Goal: Information Seeking & Learning: Learn about a topic

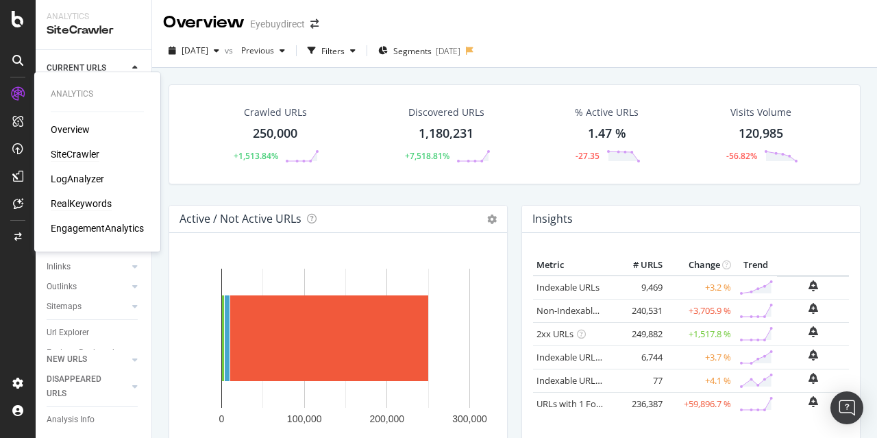
click at [75, 203] on div "RealKeywords" at bounding box center [81, 204] width 61 height 14
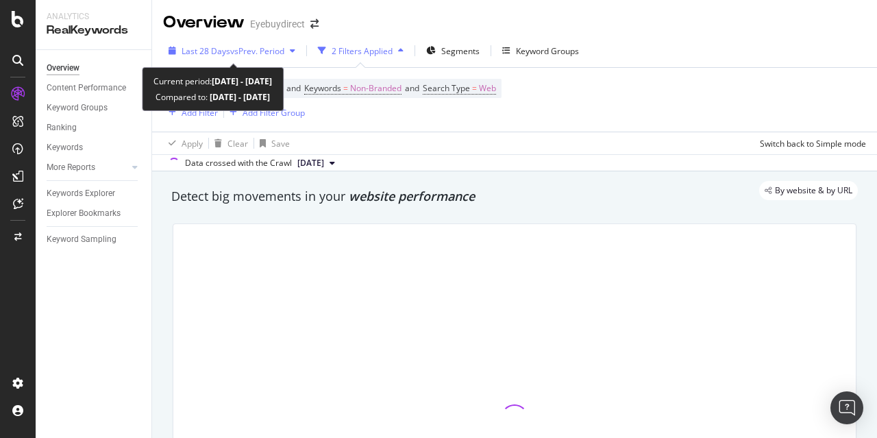
click at [244, 51] on span "vs Prev. Period" at bounding box center [257, 51] width 54 height 12
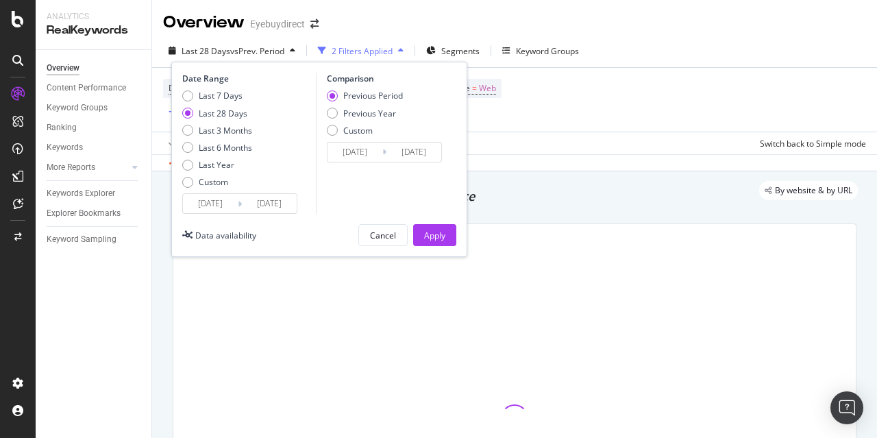
click at [218, 205] on input "[DATE]" at bounding box center [210, 203] width 55 height 19
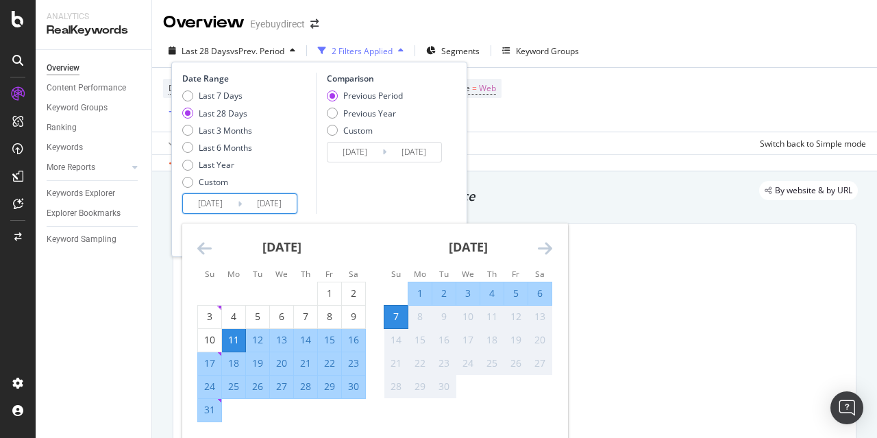
click at [208, 248] on icon "Move backward to switch to the previous month." at bounding box center [204, 248] width 14 height 16
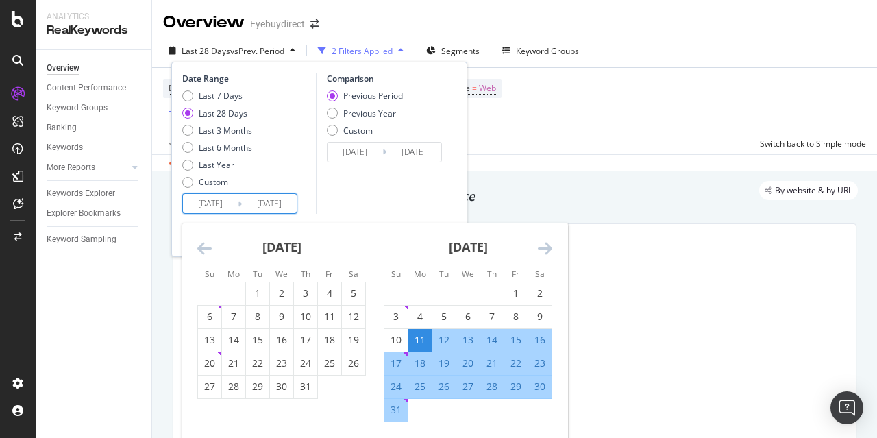
click at [207, 246] on icon "Move backward to switch to the previous month." at bounding box center [204, 248] width 14 height 16
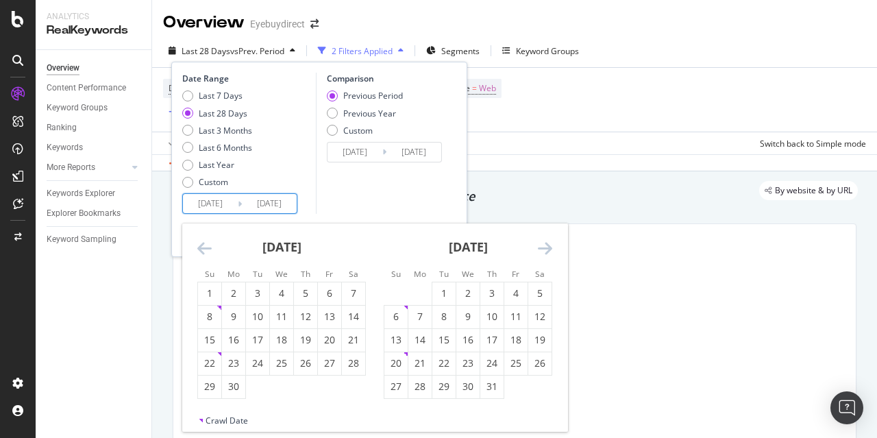
click at [207, 246] on icon "Move backward to switch to the previous month." at bounding box center [204, 248] width 14 height 16
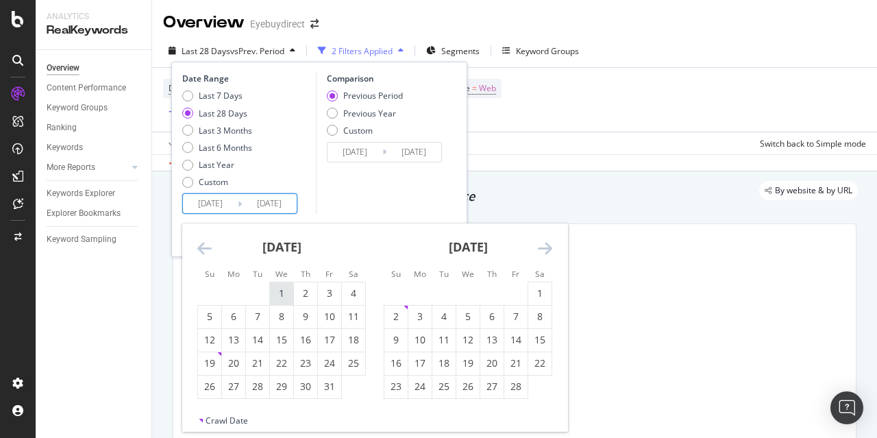
drag, startPoint x: 277, startPoint y: 288, endPoint x: 290, endPoint y: 296, distance: 15.6
click at [277, 288] on div "1" at bounding box center [281, 293] width 23 height 14
type input "[DATE]"
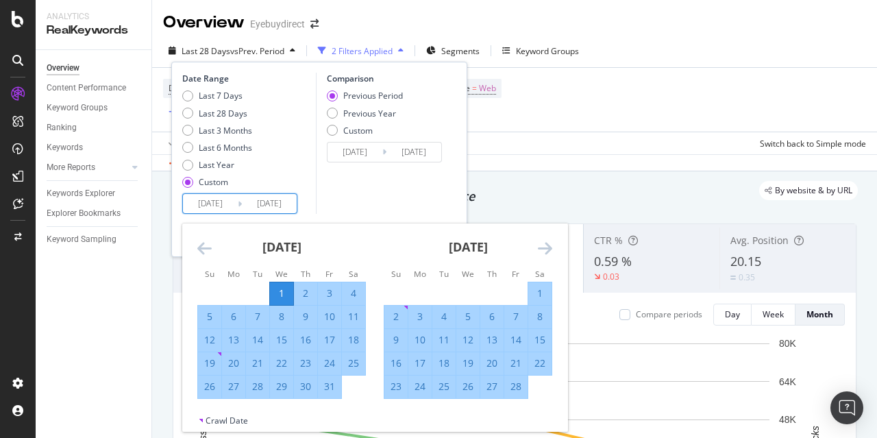
drag, startPoint x: 544, startPoint y: 246, endPoint x: 541, endPoint y: 255, distance: 10.2
click at [544, 246] on icon "Move forward to switch to the next month." at bounding box center [545, 248] width 14 height 16
click at [417, 405] on div "31" at bounding box center [419, 410] width 23 height 14
type input "[DATE]"
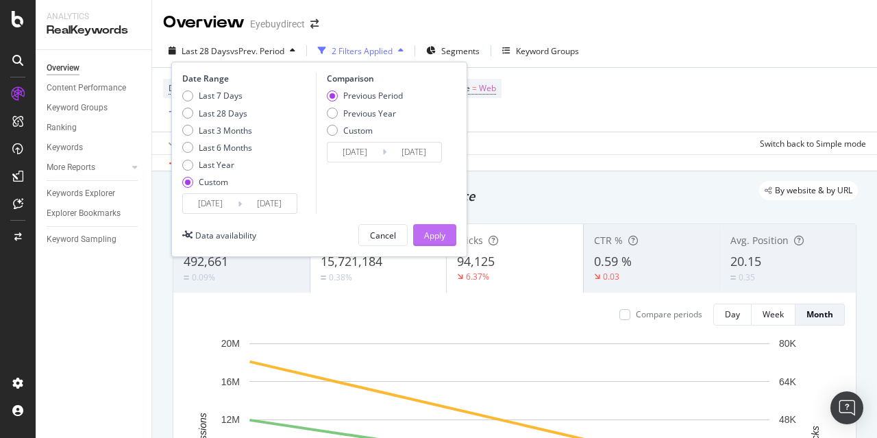
click at [433, 233] on div "Apply" at bounding box center [434, 235] width 21 height 12
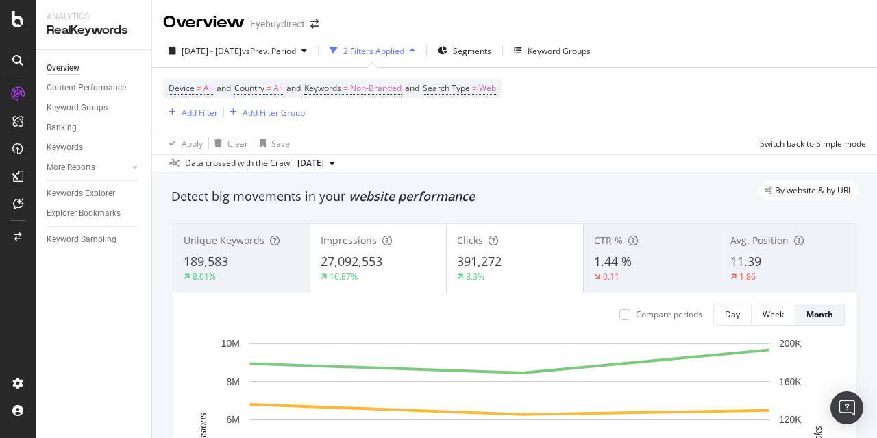
click at [608, 101] on div "Device = All and Country = All and Keywords = Non-Branded and Search Type = Web…" at bounding box center [514, 100] width 703 height 64
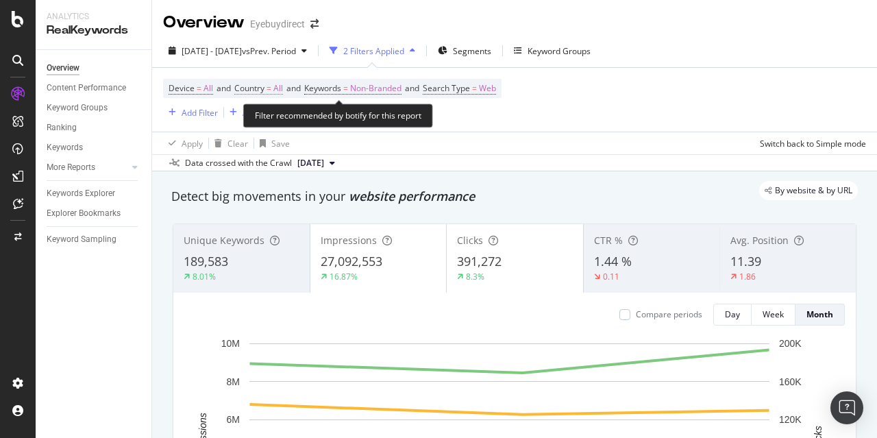
click at [271, 90] on span "=" at bounding box center [268, 88] width 5 height 12
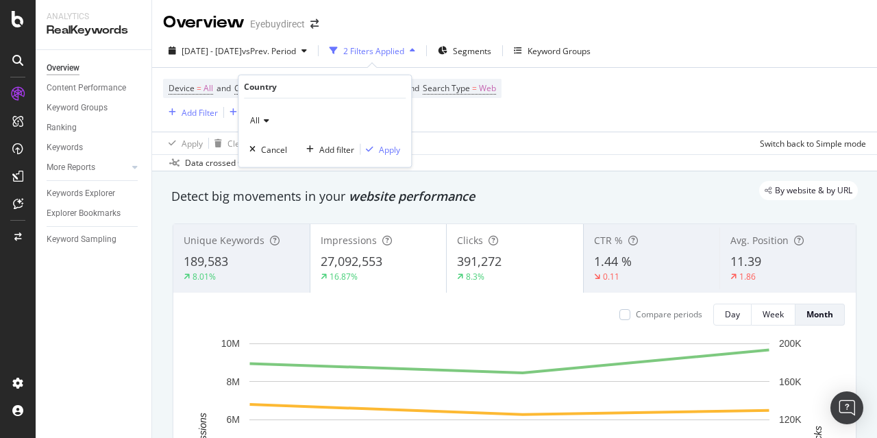
click at [263, 116] on icon at bounding box center [265, 120] width 10 height 8
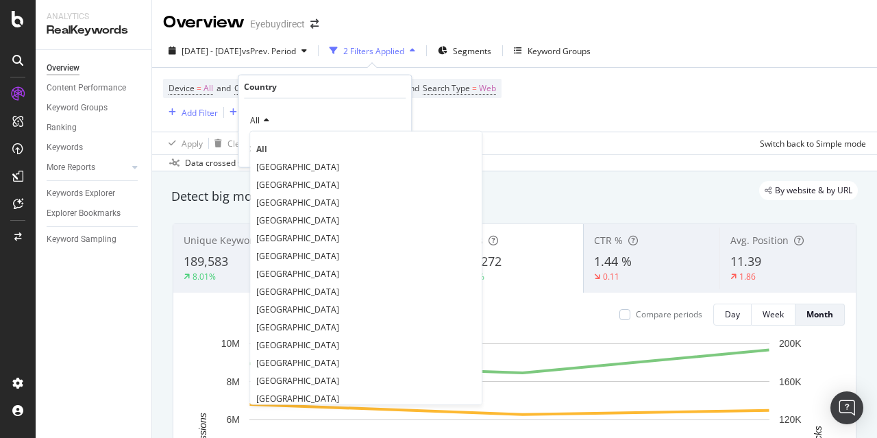
click at [272, 167] on span "[GEOGRAPHIC_DATA]" at bounding box center [297, 166] width 83 height 12
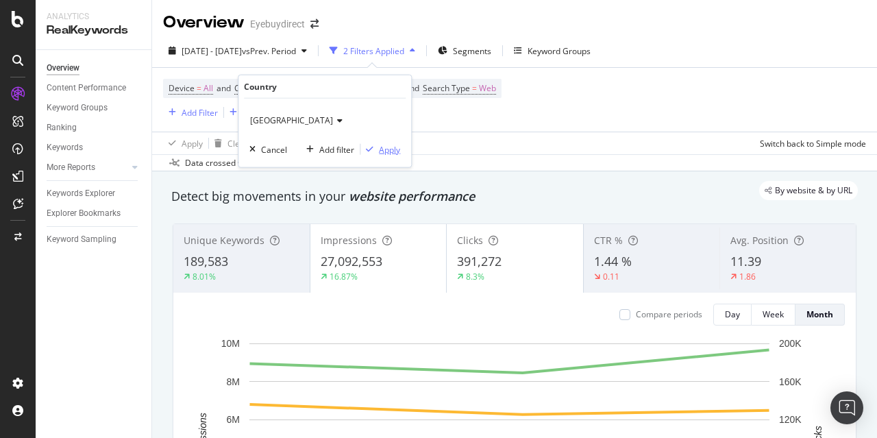
click at [386, 145] on div "Apply" at bounding box center [380, 149] width 40 height 12
